Goal: Task Accomplishment & Management: Manage account settings

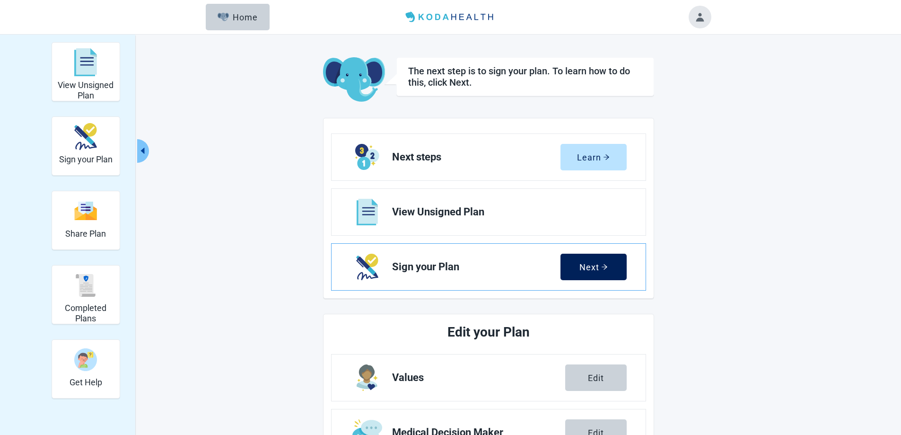
click at [601, 267] on icon "arrow-right" at bounding box center [604, 267] width 7 height 7
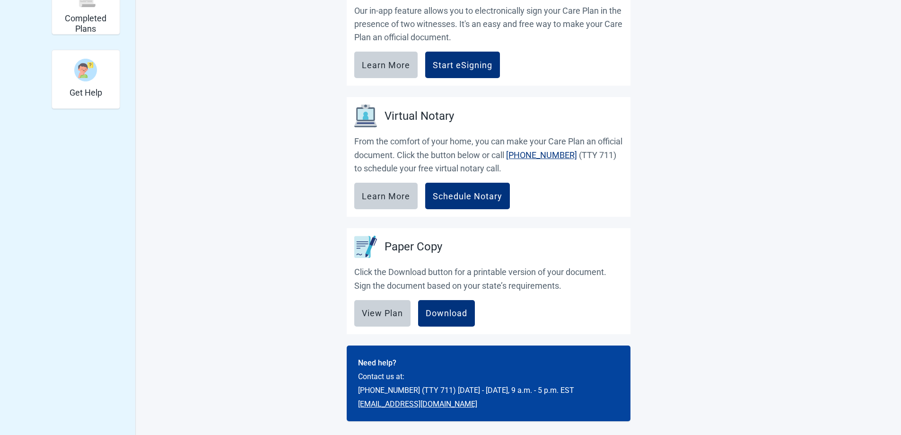
scroll to position [291, 0]
